Goal: Task Accomplishment & Management: Manage account settings

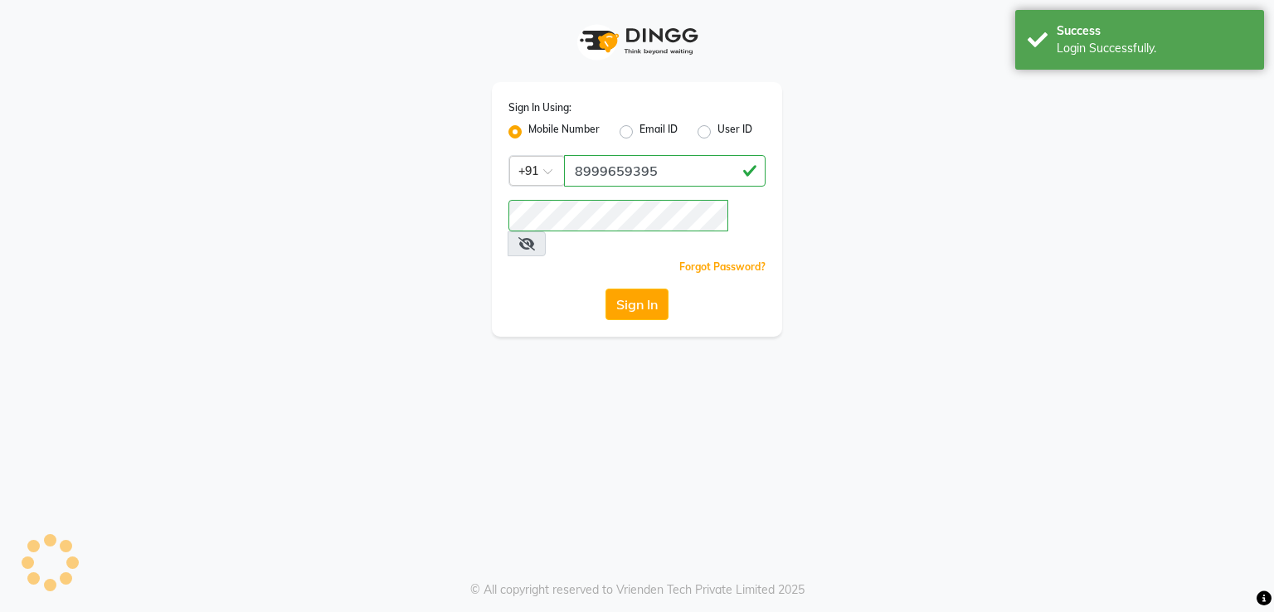
click at [627, 289] on button "Sign In" at bounding box center [637, 305] width 63 height 32
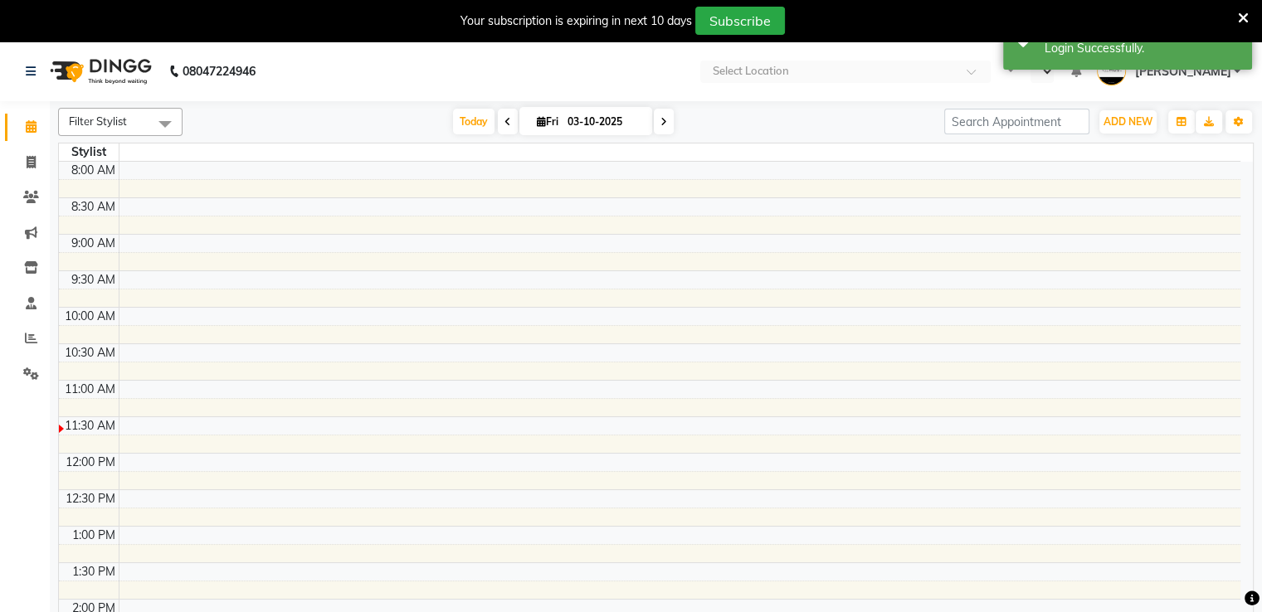
click at [1244, 14] on icon at bounding box center [1243, 18] width 11 height 15
select select "en"
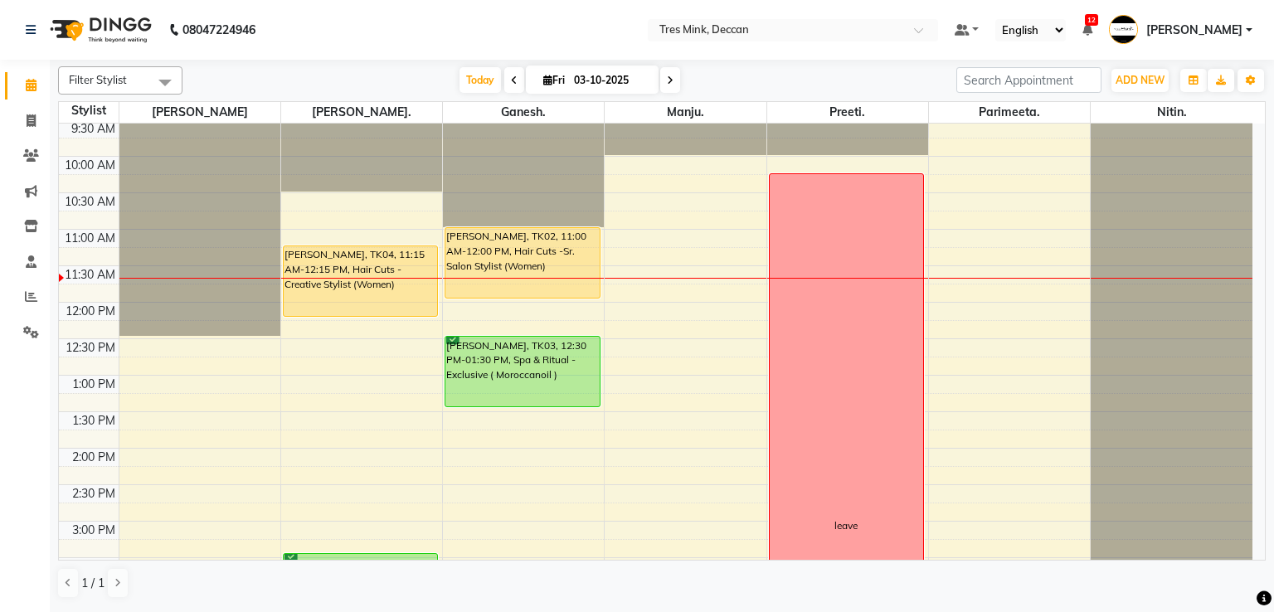
scroll to position [87, 0]
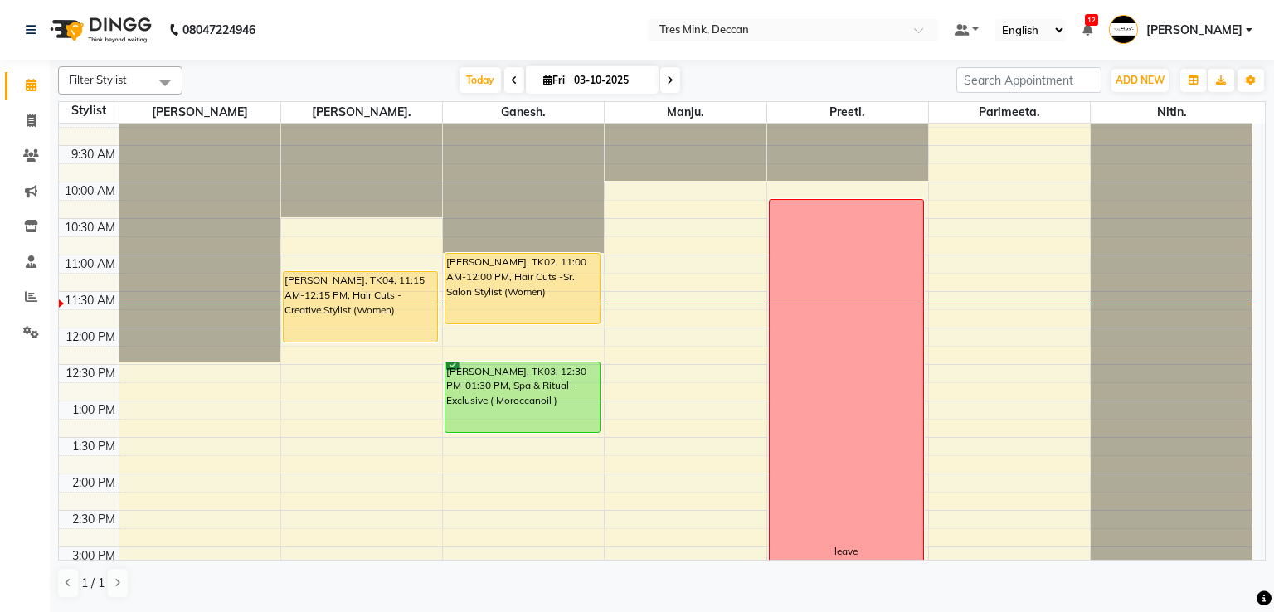
click at [664, 80] on span at bounding box center [670, 80] width 20 height 26
type input "04-10-2025"
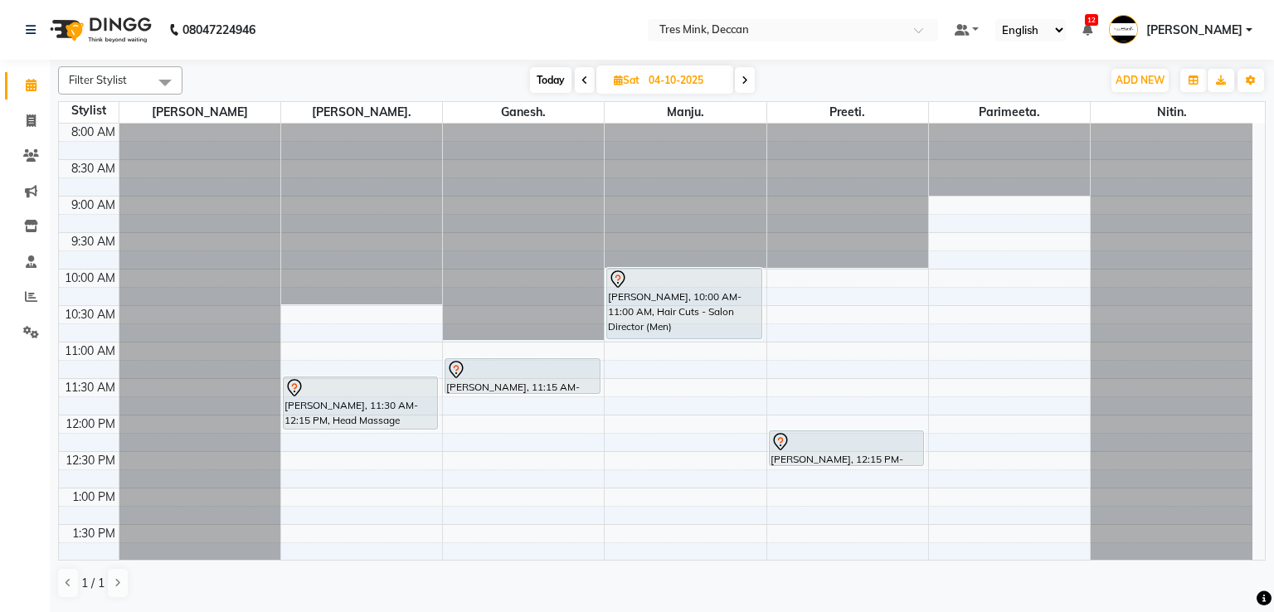
scroll to position [0, 0]
click at [1180, 28] on span "[PERSON_NAME]" at bounding box center [1195, 30] width 96 height 17
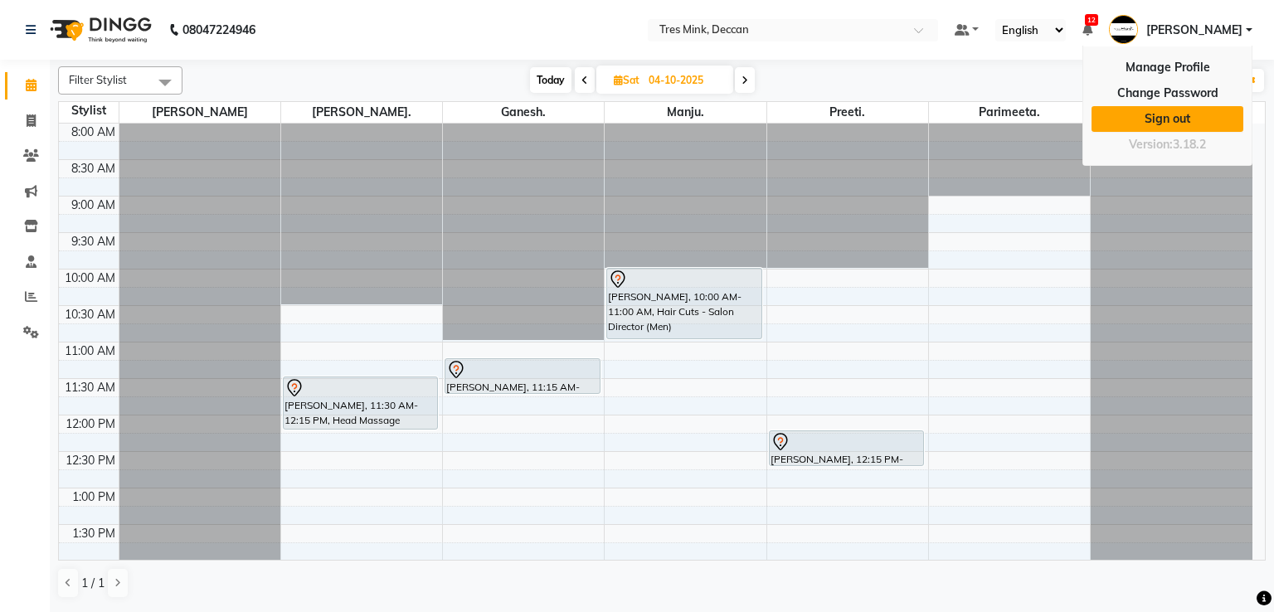
click at [1183, 124] on link "Sign out" at bounding box center [1168, 119] width 152 height 26
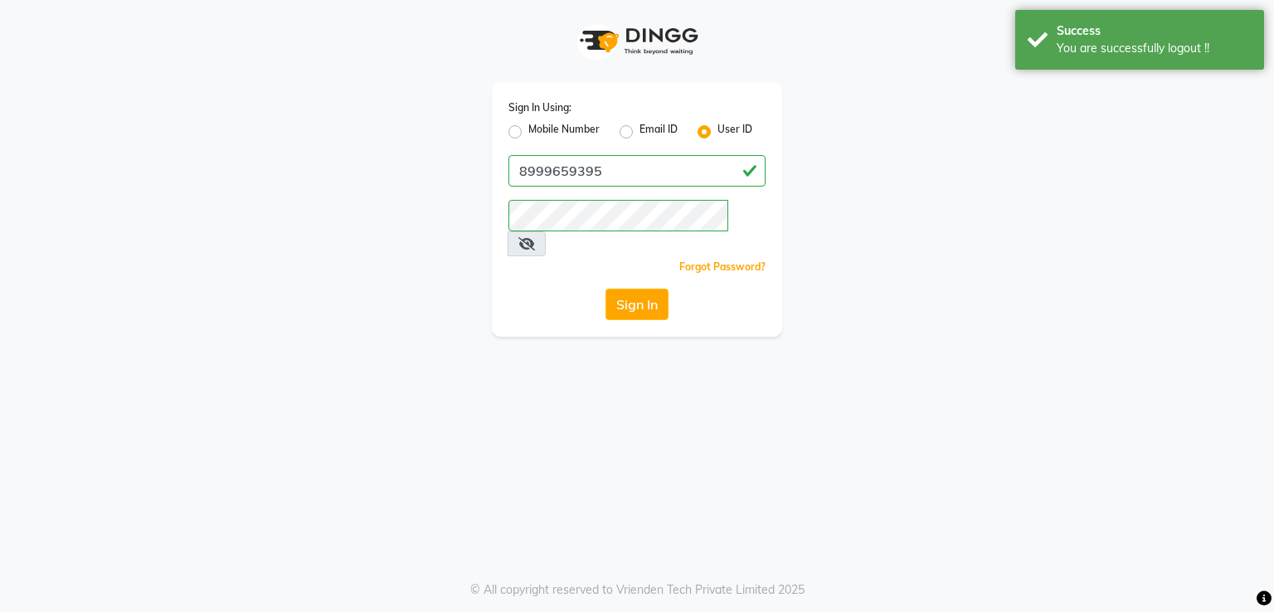
click at [587, 132] on label "Mobile Number" at bounding box center [563, 132] width 71 height 20
click at [539, 132] on input "Mobile Number" at bounding box center [533, 127] width 11 height 11
radio input "true"
radio input "false"
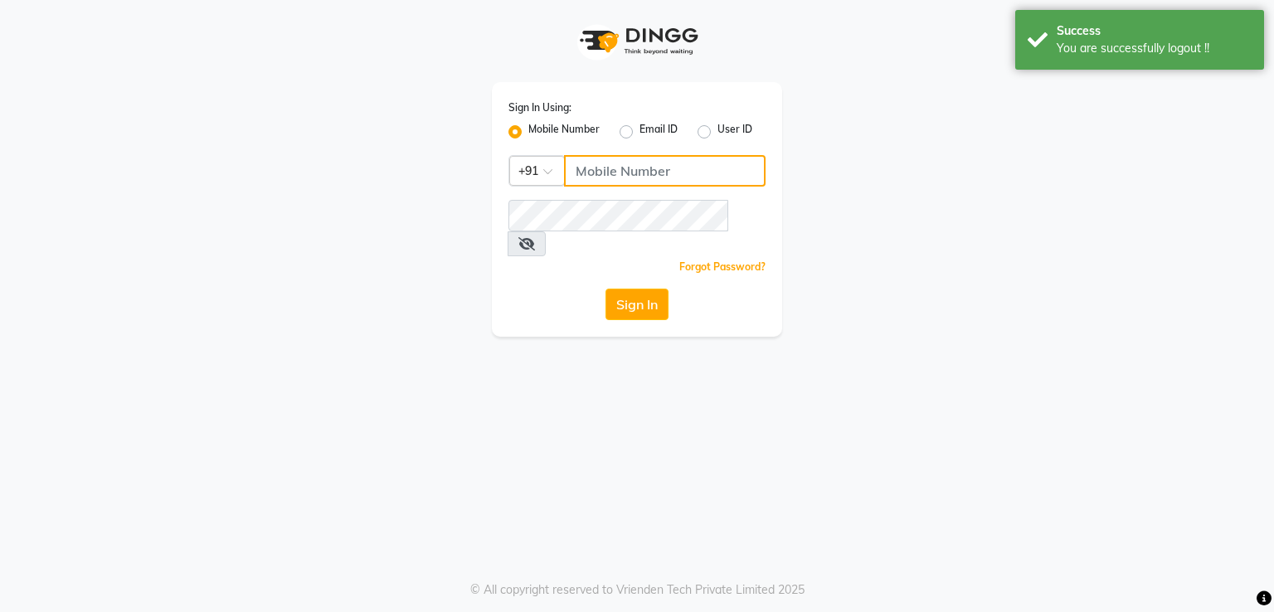
click at [729, 173] on input "Username" at bounding box center [665, 171] width 202 height 32
type input "9511858293"
click at [640, 289] on button "Sign In" at bounding box center [637, 305] width 63 height 32
